Goal: Information Seeking & Learning: Find contact information

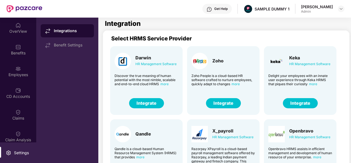
scroll to position [118, 0]
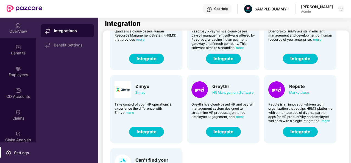
click at [27, 25] on div "OverView" at bounding box center [18, 28] width 36 height 21
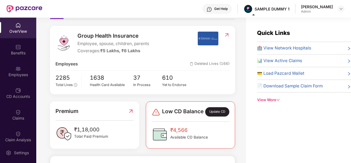
scroll to position [62, 0]
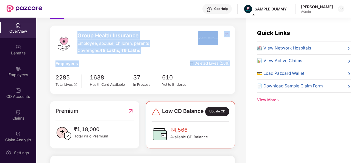
drag, startPoint x: 151, startPoint y: 69, endPoint x: 78, endPoint y: 34, distance: 81.0
click at [78, 34] on div "Group Health Insurance Employee, spouse, children, parents Coverages: ₹5 Lakhs,…" at bounding box center [142, 60] width 185 height 68
click at [78, 34] on span "Group Health Insurance" at bounding box center [113, 35] width 72 height 8
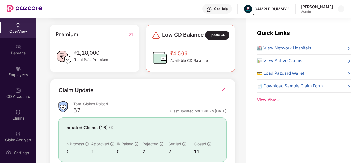
scroll to position [138, 0]
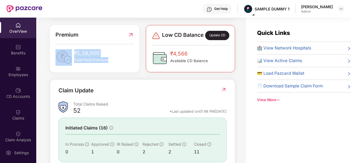
drag, startPoint x: 111, startPoint y: 70, endPoint x: 72, endPoint y: 56, distance: 41.3
click at [72, 56] on div "₹1,18,000 Total Paid Premium" at bounding box center [95, 57] width 78 height 16
click at [72, 56] on img at bounding box center [64, 57] width 16 height 16
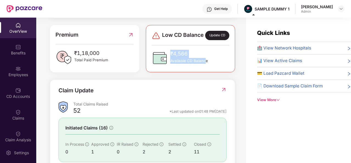
drag, startPoint x: 206, startPoint y: 67, endPoint x: 171, endPoint y: 58, distance: 35.3
click at [171, 58] on div "₹4,566 Available CD Balance" at bounding box center [189, 58] width 38 height 16
click at [171, 58] on span "₹4,566" at bounding box center [189, 54] width 38 height 8
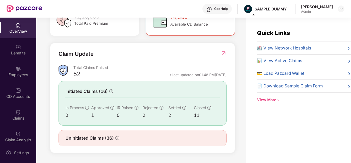
scroll to position [178, 0]
click at [61, 95] on div "Initiated Claims (16) In Process 0 Approved 1 IR Raised 0 Rejected 2 Settled 2 …" at bounding box center [143, 103] width 168 height 45
click at [22, 49] on div "Benefits" at bounding box center [18, 49] width 36 height 21
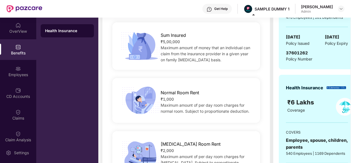
scroll to position [68, 0]
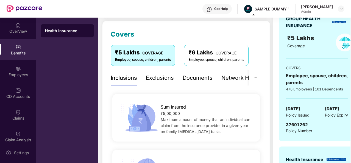
click at [156, 77] on div "Exclusions" at bounding box center [160, 78] width 28 height 9
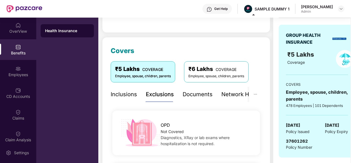
scroll to position [52, 0]
click at [190, 97] on div "Documents" at bounding box center [198, 94] width 30 height 9
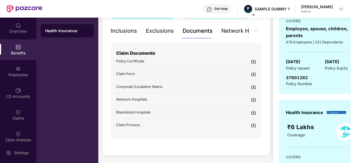
scroll to position [116, 0]
drag, startPoint x: 167, startPoint y: 83, endPoint x: 113, endPoint y: 87, distance: 53.5
click at [113, 87] on div "Claim Documents Policy Certificate Claim Form Corporate Escalation Matrix Netwo…" at bounding box center [186, 91] width 151 height 96
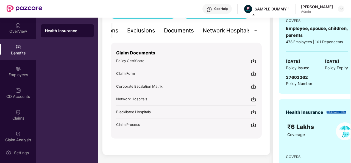
click at [241, 32] on div "Network Hospitals" at bounding box center [227, 30] width 48 height 9
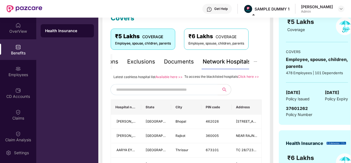
scroll to position [84, 0]
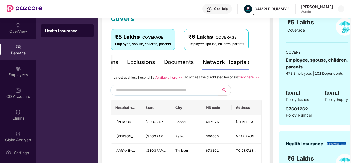
click at [161, 94] on input "text" at bounding box center [163, 90] width 94 height 8
type input "******"
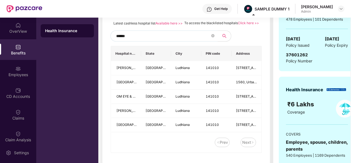
scroll to position [139, 0]
click at [212, 37] on icon "close-circle" at bounding box center [212, 35] width 3 height 3
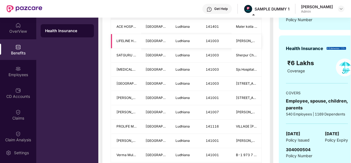
scroll to position [0, 0]
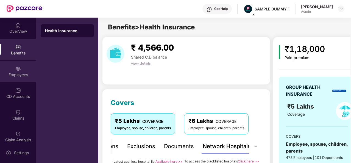
type input "********"
click at [30, 71] on div "Employees" at bounding box center [18, 71] width 36 height 21
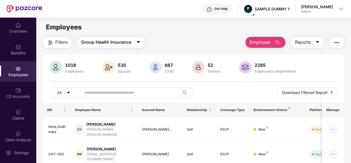
click at [278, 47] on button "Employee" at bounding box center [266, 42] width 40 height 11
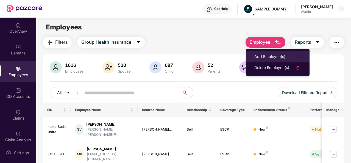
click at [261, 58] on div "Add Employee(s)" at bounding box center [269, 57] width 31 height 7
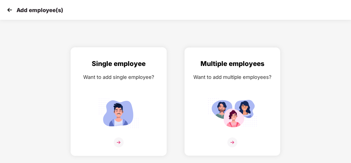
click at [127, 48] on div "Single employee Want to add single employee?" at bounding box center [119, 101] width 96 height 109
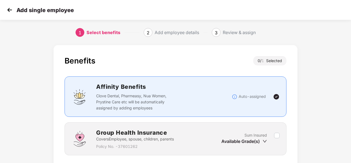
scroll to position [40, 0]
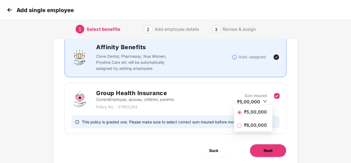
click at [272, 149] on span "Next" at bounding box center [268, 151] width 9 height 6
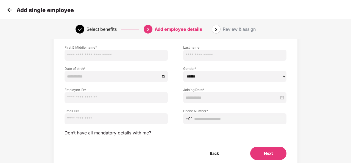
scroll to position [36, 0]
click at [120, 134] on span "Don’t have all mandatory details with me?" at bounding box center [108, 133] width 87 height 6
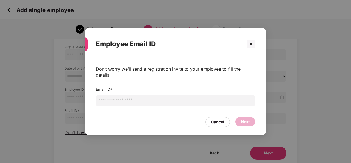
click at [159, 95] on input "email" at bounding box center [175, 100] width 159 height 11
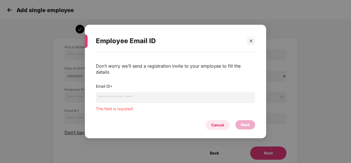
click at [226, 120] on div "Cancel" at bounding box center [218, 125] width 24 height 10
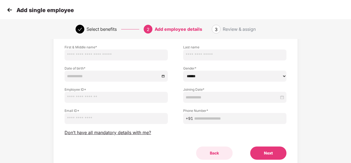
click at [214, 152] on button "Back" at bounding box center [214, 152] width 37 height 13
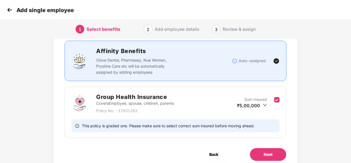
click at [214, 152] on span "Back" at bounding box center [213, 154] width 9 height 6
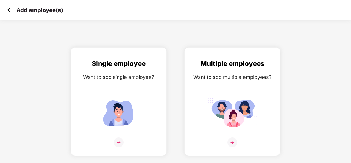
click at [11, 10] on img at bounding box center [9, 10] width 8 height 8
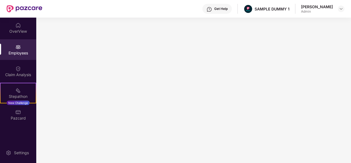
click at [21, 50] on div "Employees" at bounding box center [18, 52] width 36 height 5
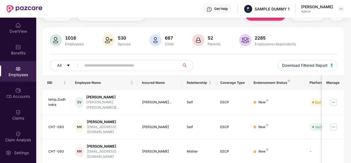
scroll to position [15, 0]
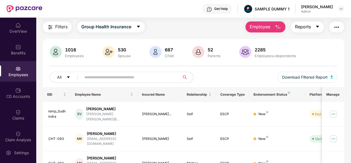
click at [318, 25] on icon "caret-down" at bounding box center [317, 26] width 4 height 4
click at [335, 28] on img "button" at bounding box center [337, 27] width 7 height 7
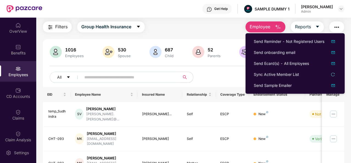
click at [206, 83] on div "All Download Filtered Report" at bounding box center [194, 79] width 288 height 15
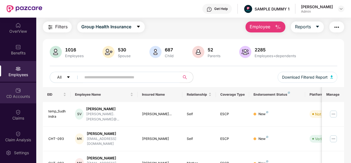
click at [21, 94] on div "CD Accounts" at bounding box center [18, 96] width 36 height 5
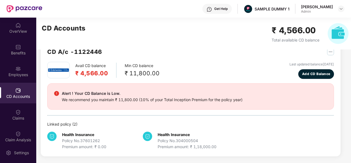
scroll to position [15, 0]
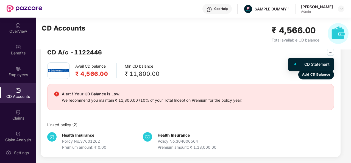
click at [331, 53] on img "button" at bounding box center [330, 52] width 7 height 7
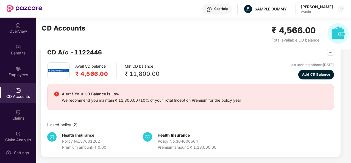
click at [224, 68] on div "Avail CD balance ₹ 4,566.00 Min CD balance ₹ 11,800.00 Last updated balance [DA…" at bounding box center [190, 70] width 287 height 17
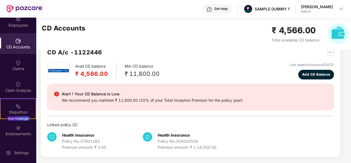
scroll to position [65, 0]
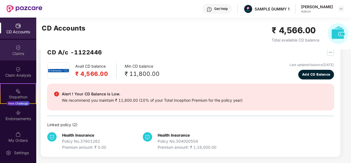
click at [16, 46] on img at bounding box center [17, 47] width 5 height 5
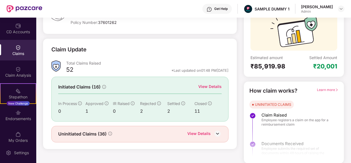
scroll to position [52, 0]
click at [218, 87] on div "View Details" at bounding box center [209, 87] width 23 height 6
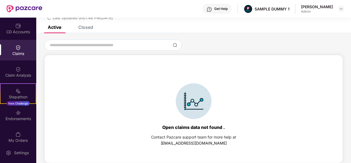
scroll to position [24, 0]
click at [82, 24] on div "List of Initiated Claims Last Updated on 01:48 PM[DATE]" at bounding box center [193, 10] width 315 height 32
click at [84, 27] on div "Closed" at bounding box center [85, 26] width 15 height 5
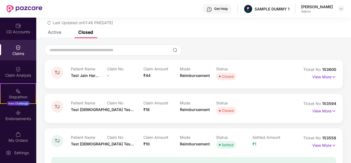
scroll to position [17, 0]
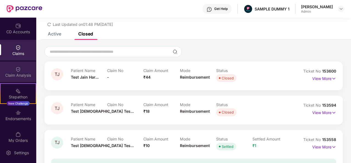
click at [26, 76] on div "Claim Analysis" at bounding box center [18, 75] width 36 height 5
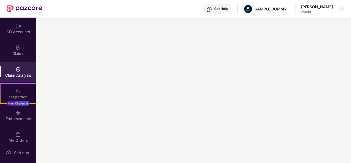
scroll to position [92, 0]
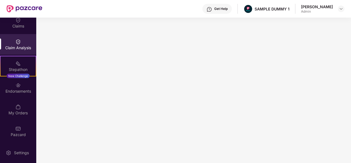
click at [228, 5] on div "Get Help" at bounding box center [217, 9] width 29 height 10
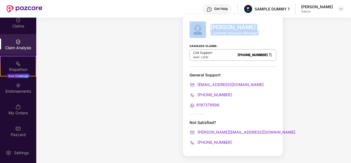
drag, startPoint x: 259, startPoint y: 34, endPoint x: 210, endPoint y: 29, distance: 49.4
click at [210, 29] on div "[PERSON_NAME] Customer Success Manager Cashless Claims: Call Support 8AM - 11PM…" at bounding box center [233, 85] width 100 height 141
click at [210, 29] on div at bounding box center [200, 29] width 21 height 16
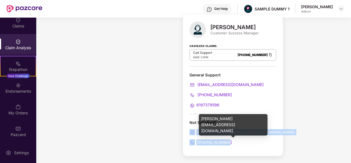
drag, startPoint x: 236, startPoint y: 142, endPoint x: 190, endPoint y: 131, distance: 47.8
click at [190, 131] on div "Not Satisfied? [PERSON_NAME][EMAIL_ADDRESS][DOMAIN_NAME] [PHONE_NUMBER]" at bounding box center [233, 133] width 87 height 26
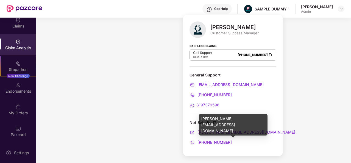
click at [229, 116] on div "[PERSON_NAME][EMAIL_ADDRESS][DOMAIN_NAME]" at bounding box center [233, 124] width 69 height 21
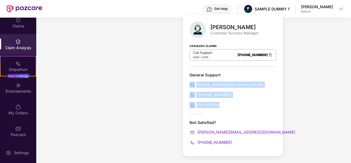
drag, startPoint x: 228, startPoint y: 111, endPoint x: 186, endPoint y: 78, distance: 52.8
click at [186, 78] on div "[PERSON_NAME] Customer Success Manager Cashless Claims: Call Support 8AM - 11PM…" at bounding box center [233, 85] width 100 height 141
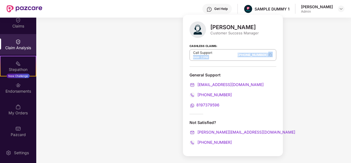
drag, startPoint x: 188, startPoint y: 56, endPoint x: 256, endPoint y: 65, distance: 67.9
click at [256, 65] on div "[PERSON_NAME] Customer Success Manager Cashless Claims: Call Support 8AM - 11PM…" at bounding box center [233, 85] width 100 height 141
click at [256, 65] on div "Cashless Claims: Call Support 8AM - 11PM [PHONE_NUMBER]" at bounding box center [233, 52] width 87 height 27
click at [228, 9] on div "Get Help" at bounding box center [220, 9] width 13 height 4
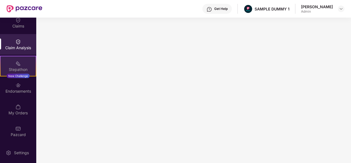
click at [16, 60] on div at bounding box center [17, 62] width 5 height 5
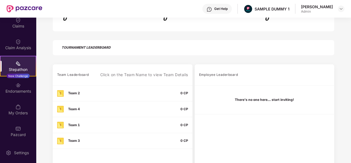
scroll to position [136, 0]
